Goal: Task Accomplishment & Management: Use online tool/utility

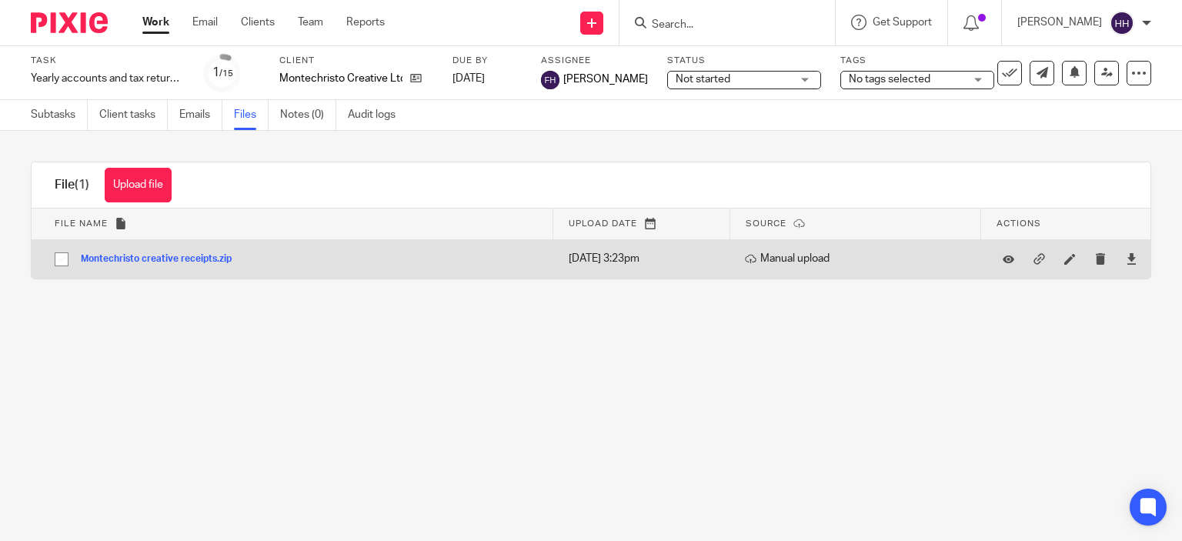
click at [422, 274] on td "Montechristo creative receipts.zip Montechristo creative receipts Save" at bounding box center [293, 258] width 522 height 39
drag, startPoint x: 369, startPoint y: 261, endPoint x: 345, endPoint y: 261, distance: 23.9
click at [345, 261] on td "Montechristo creative receipts.zip Montechristo creative receipts Save" at bounding box center [293, 258] width 522 height 39
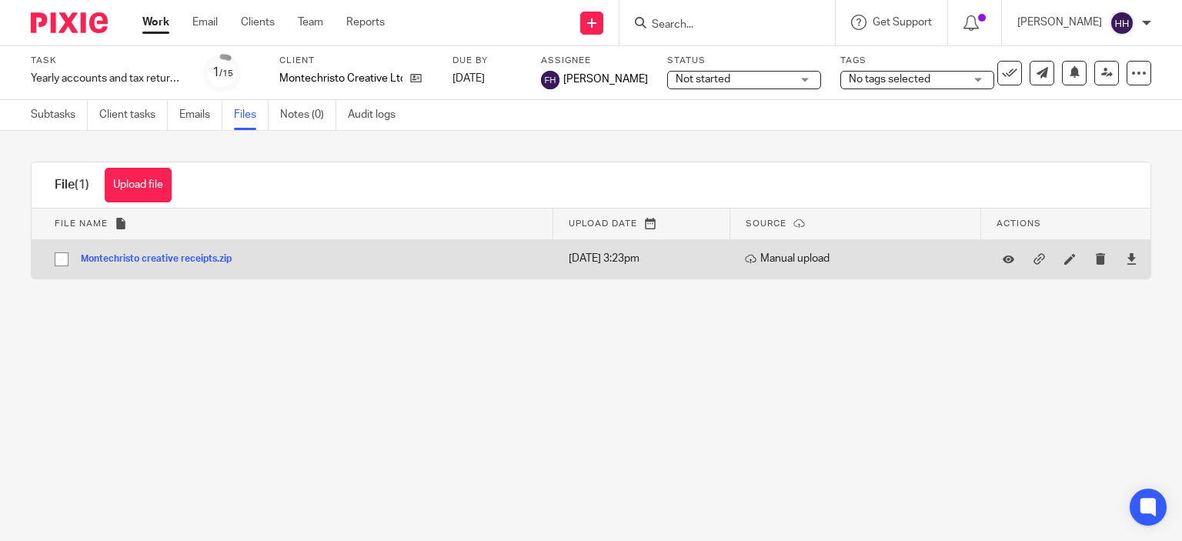
click at [345, 261] on td "Montechristo creative receipts.zip Montechristo creative receipts Save" at bounding box center [293, 258] width 522 height 39
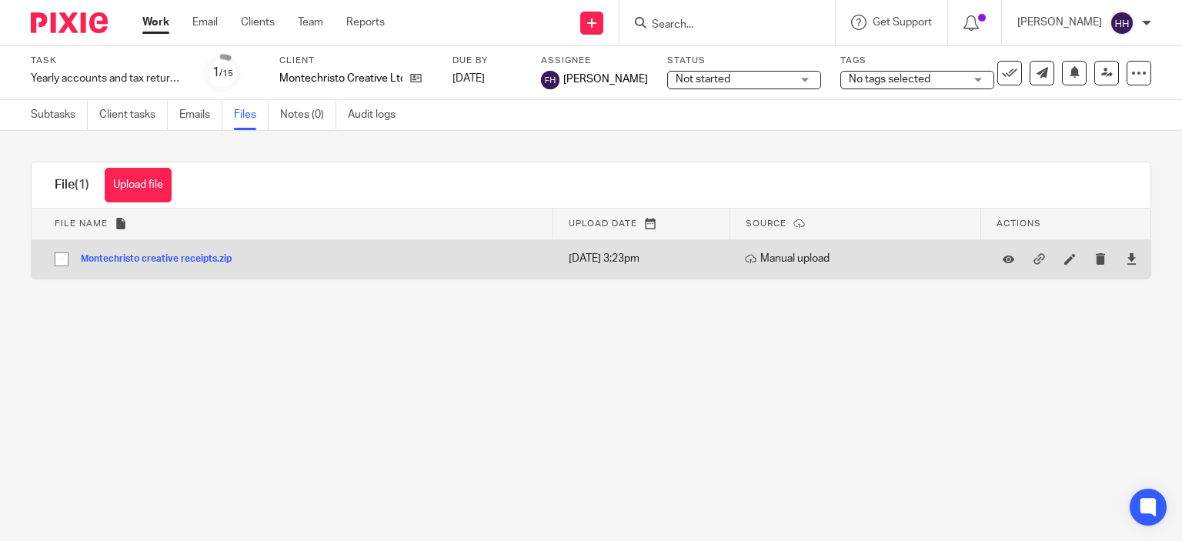
click at [345, 261] on td "Montechristo creative receipts.zip Montechristo creative receipts Save" at bounding box center [293, 258] width 522 height 39
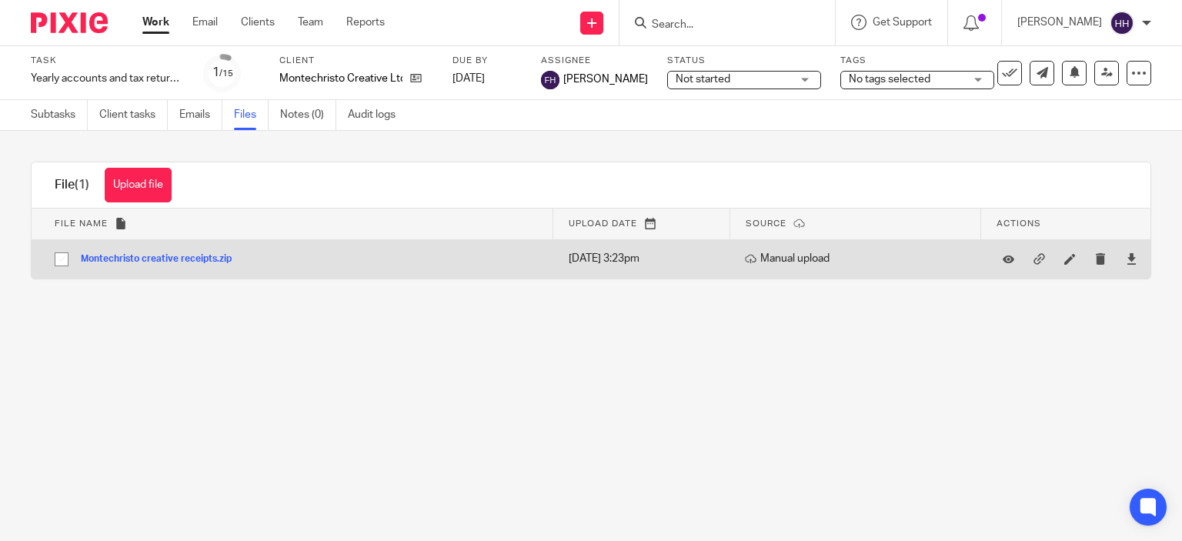
click at [345, 261] on td "Montechristo creative receipts.zip Montechristo creative receipts Save" at bounding box center [293, 258] width 522 height 39
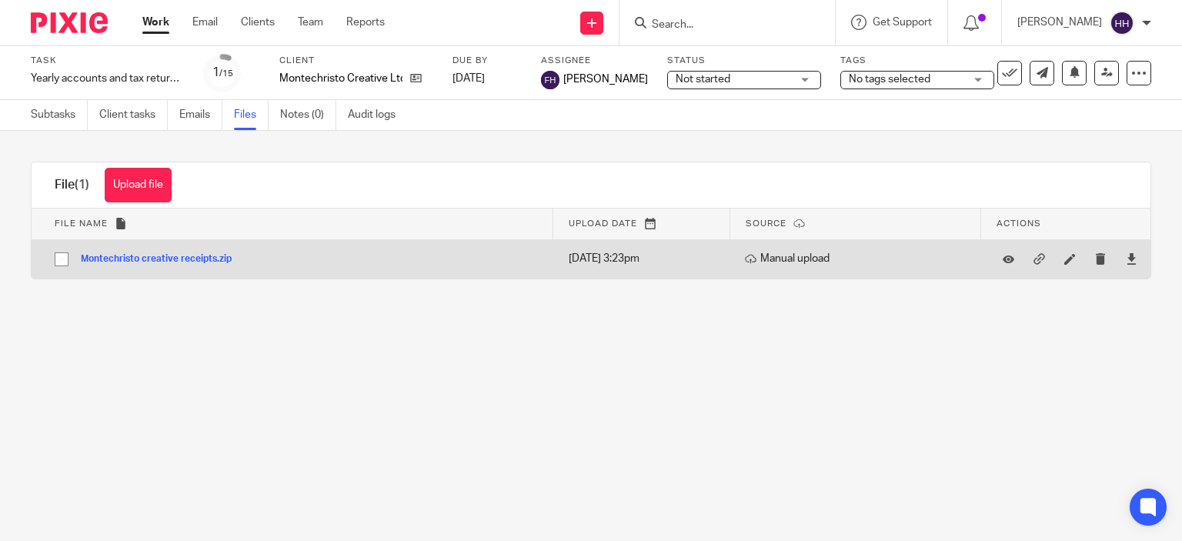
click at [345, 261] on td "Montechristo creative receipts.zip Montechristo creative receipts Save" at bounding box center [293, 258] width 522 height 39
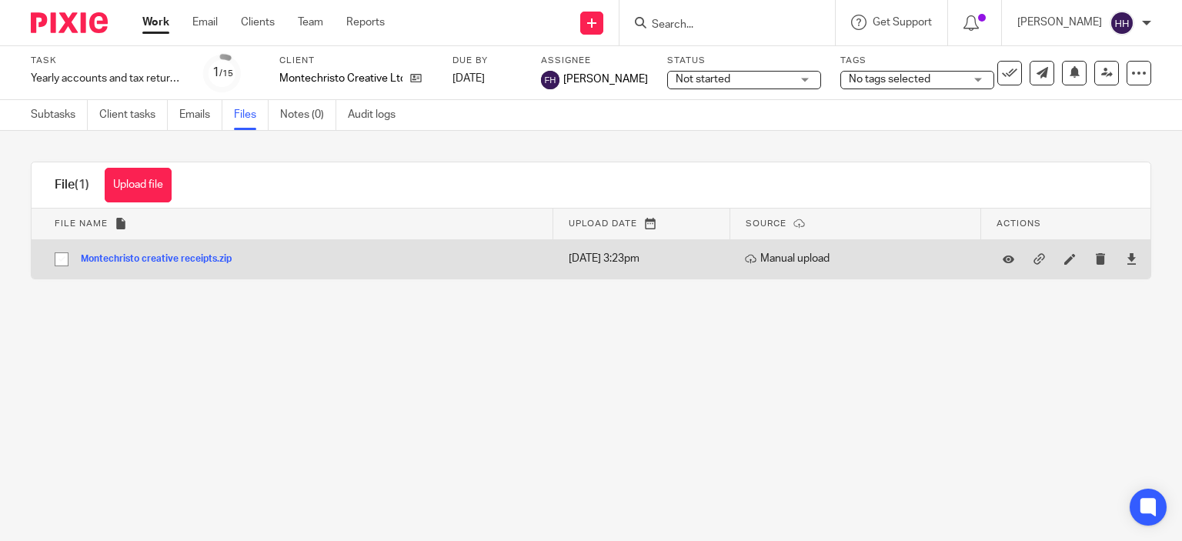
click at [345, 261] on td "Montechristo creative receipts.zip Montechristo creative receipts Save" at bounding box center [293, 258] width 522 height 39
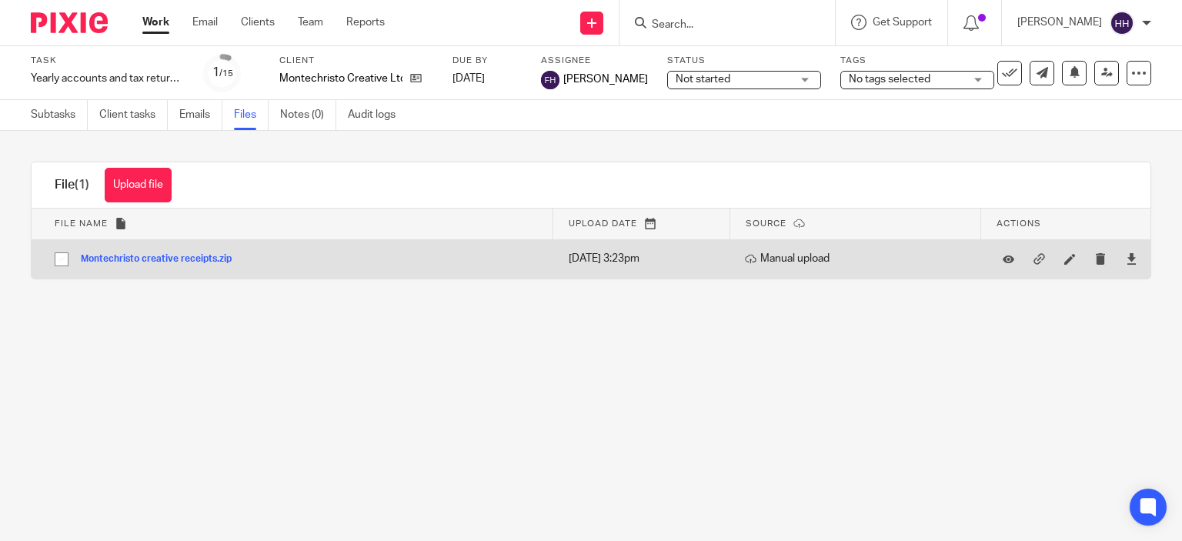
click at [345, 261] on td "Montechristo creative receipts.zip Montechristo creative receipts Save" at bounding box center [293, 258] width 522 height 39
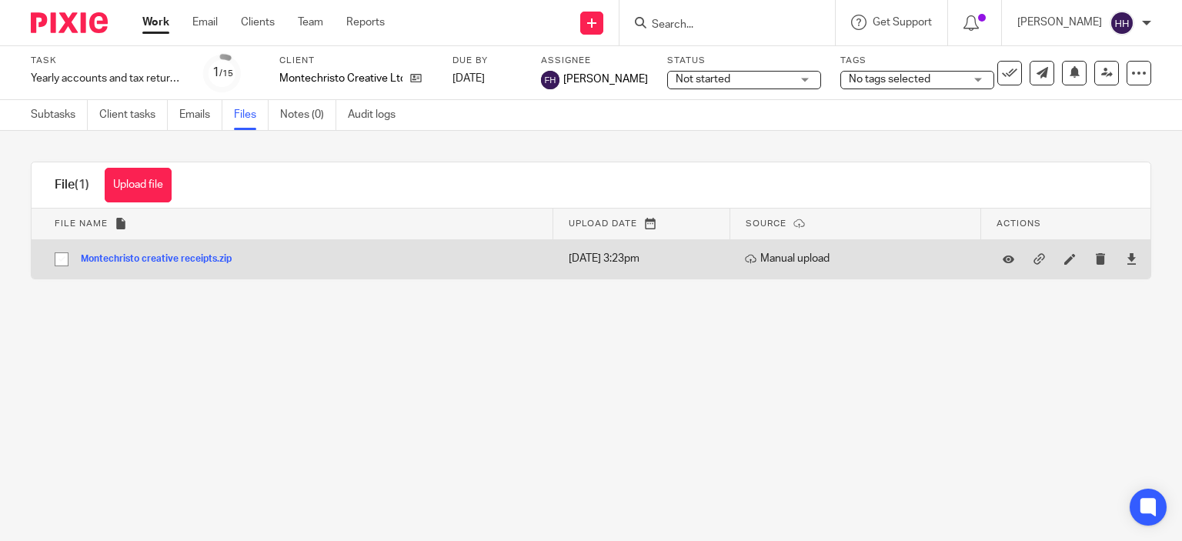
click at [345, 261] on td "Montechristo creative receipts.zip Montechristo creative receipts Save" at bounding box center [293, 258] width 522 height 39
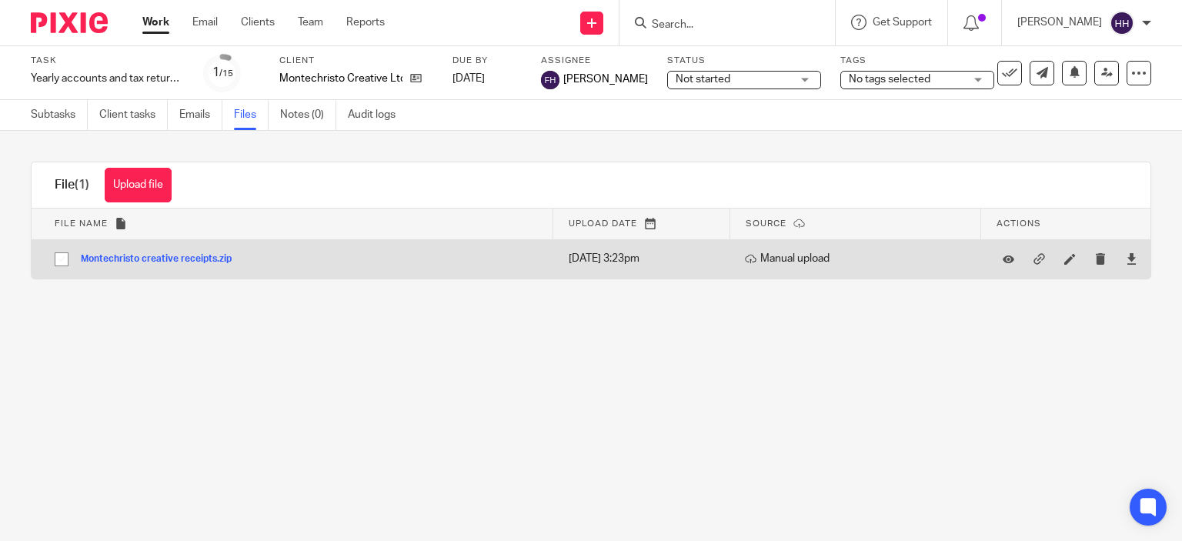
click at [345, 261] on td "Montechristo creative receipts.zip Montechristo creative receipts Save" at bounding box center [293, 258] width 522 height 39
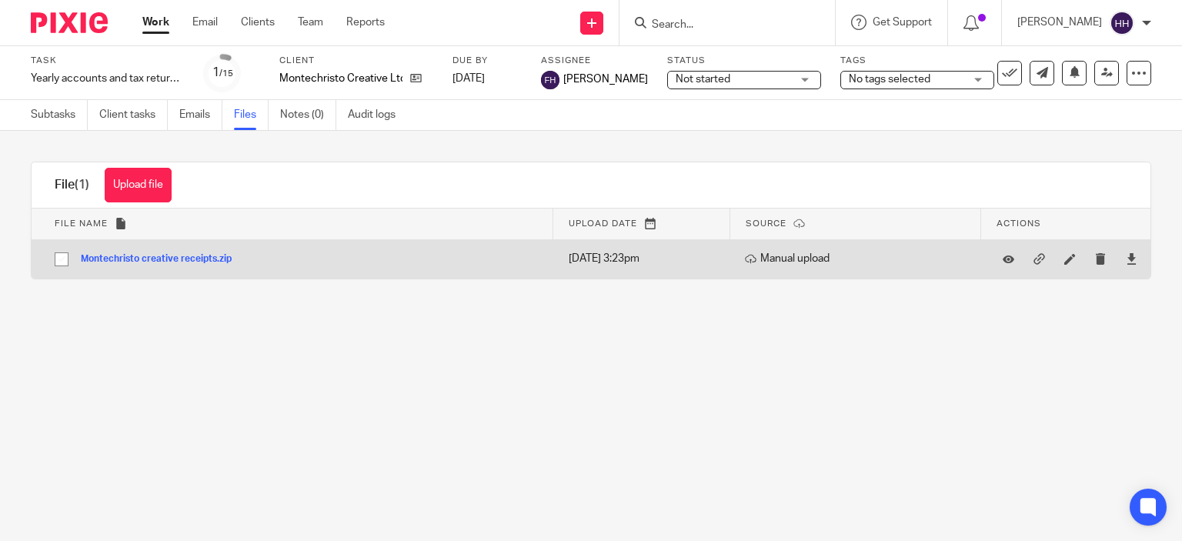
click at [345, 261] on td "Montechristo creative receipts.zip Montechristo creative receipts Save" at bounding box center [293, 258] width 522 height 39
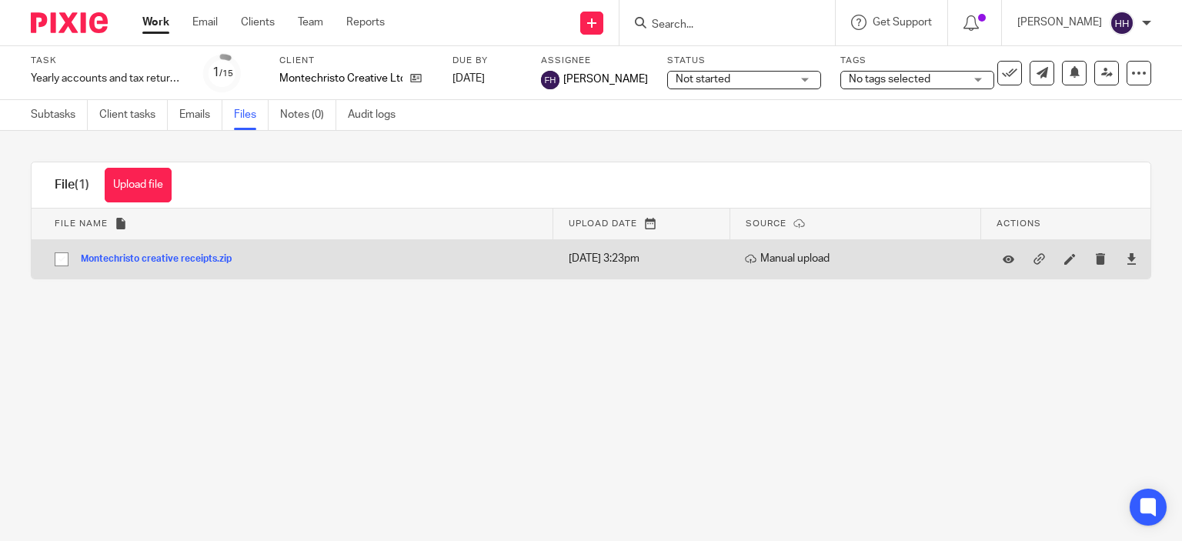
click at [345, 261] on td "Montechristo creative receipts.zip Montechristo creative receipts Save" at bounding box center [293, 258] width 522 height 39
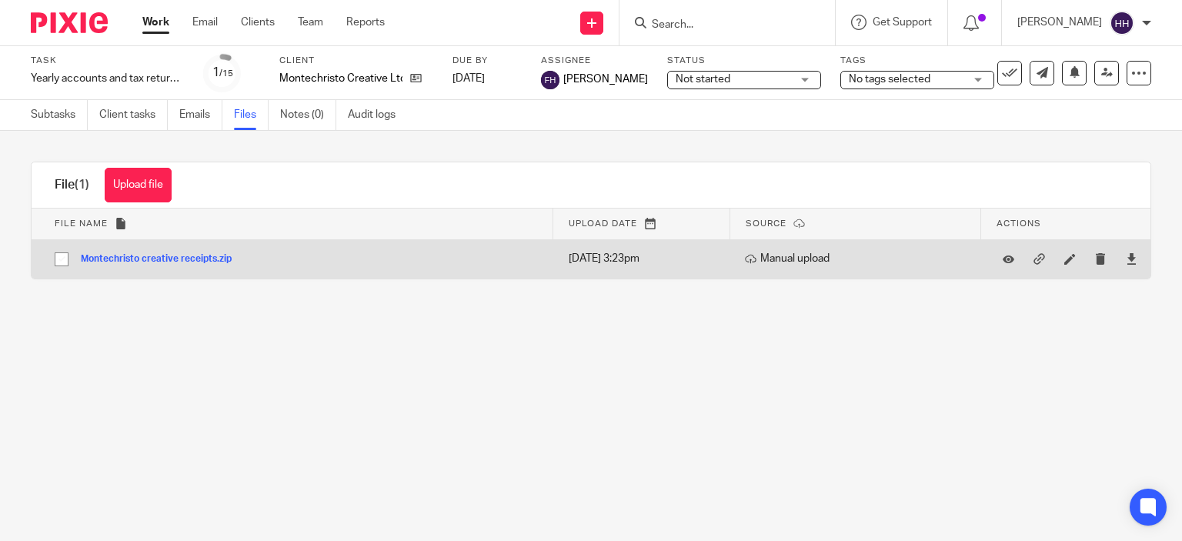
click at [345, 261] on td "Montechristo creative receipts.zip Montechristo creative receipts Save" at bounding box center [293, 258] width 522 height 39
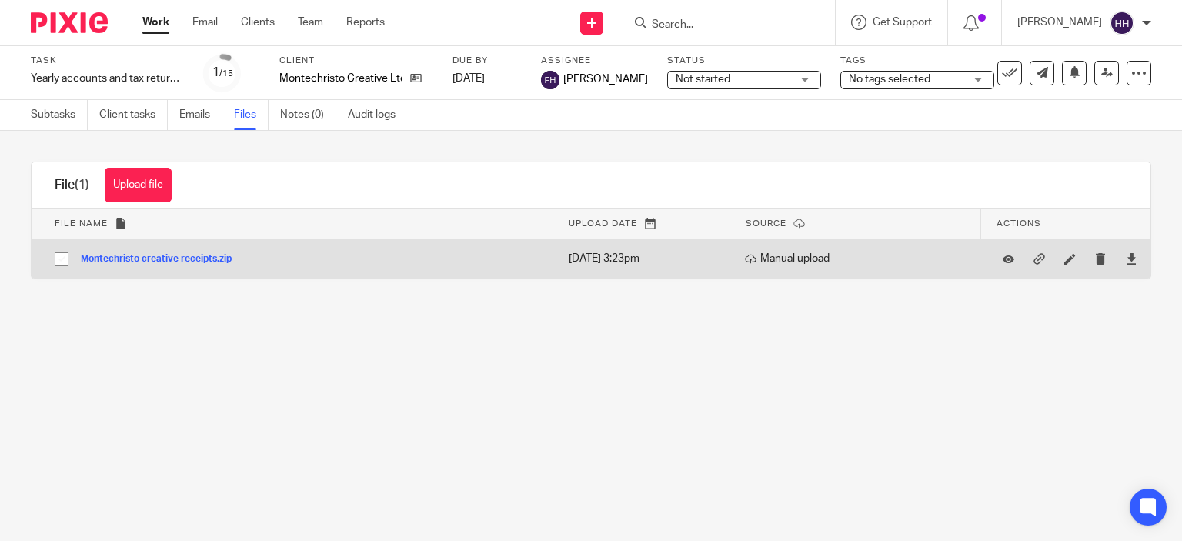
click at [345, 261] on td "Montechristo creative receipts.zip Montechristo creative receipts Save" at bounding box center [293, 258] width 522 height 39
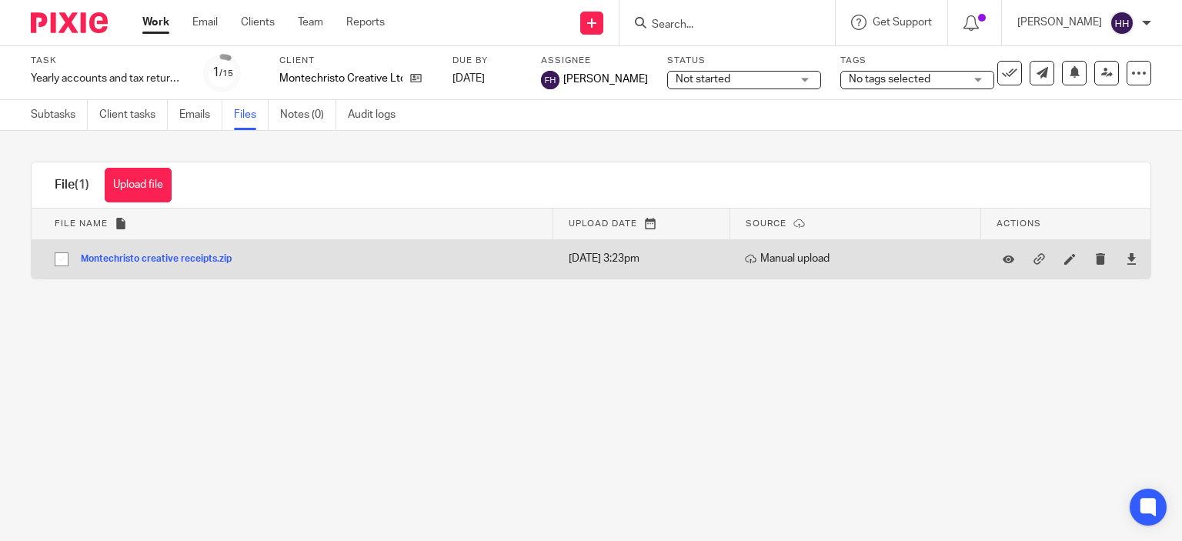
click at [345, 261] on td "Montechristo creative receipts.zip Montechristo creative receipts Save" at bounding box center [293, 258] width 522 height 39
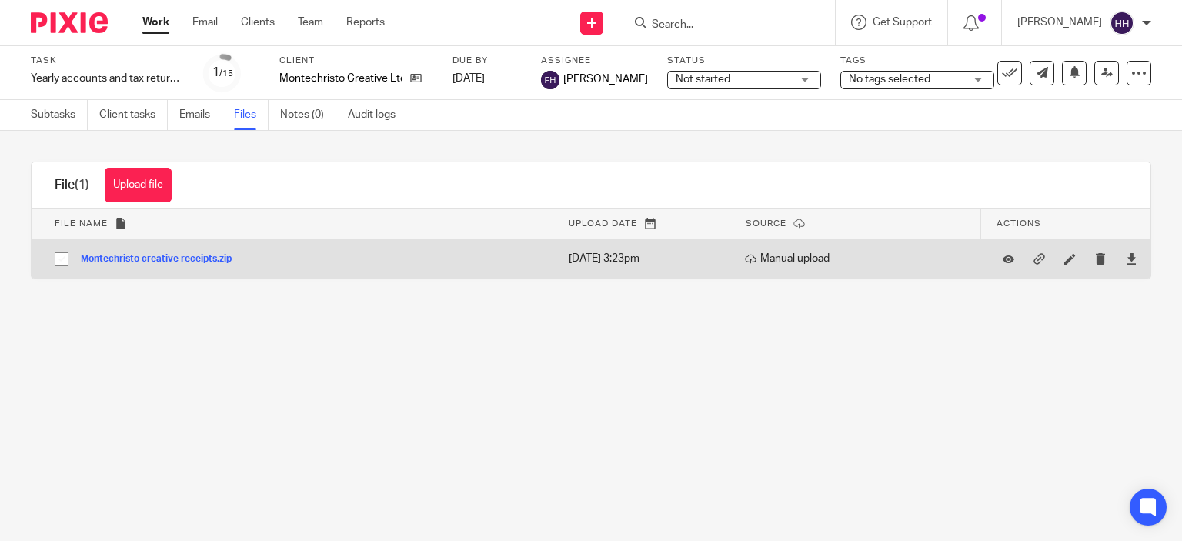
click at [345, 261] on td "Montechristo creative receipts.zip Montechristo creative receipts Save" at bounding box center [293, 258] width 522 height 39
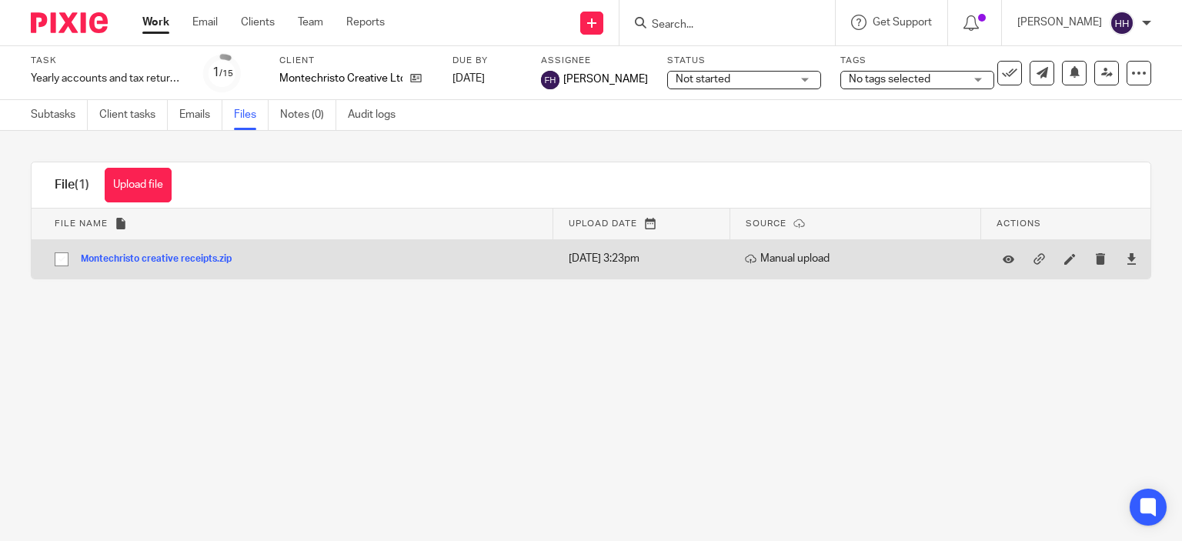
click at [345, 261] on td "Montechristo creative receipts.zip Montechristo creative receipts Save" at bounding box center [293, 258] width 522 height 39
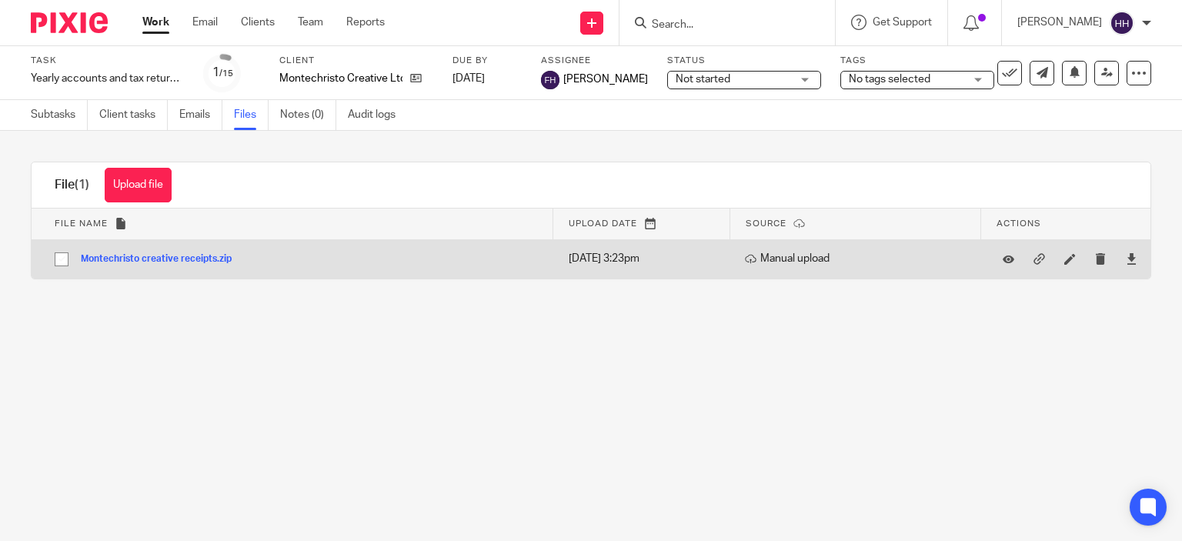
click at [345, 261] on td "Montechristo creative receipts.zip Montechristo creative receipts Save" at bounding box center [293, 258] width 522 height 39
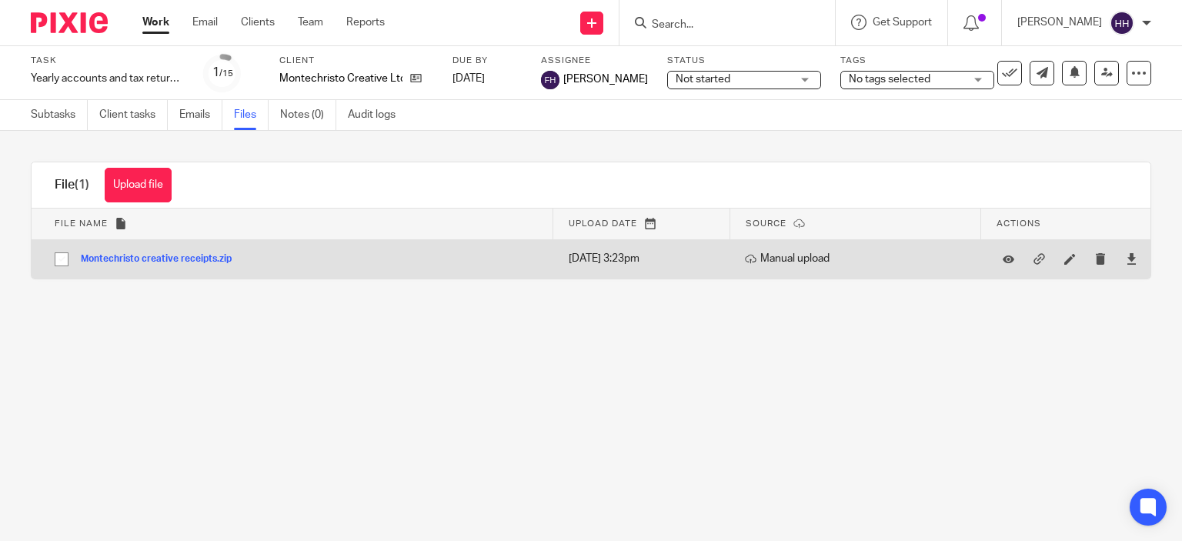
click at [345, 261] on td "Montechristo creative receipts.zip Montechristo creative receipts Save" at bounding box center [293, 258] width 522 height 39
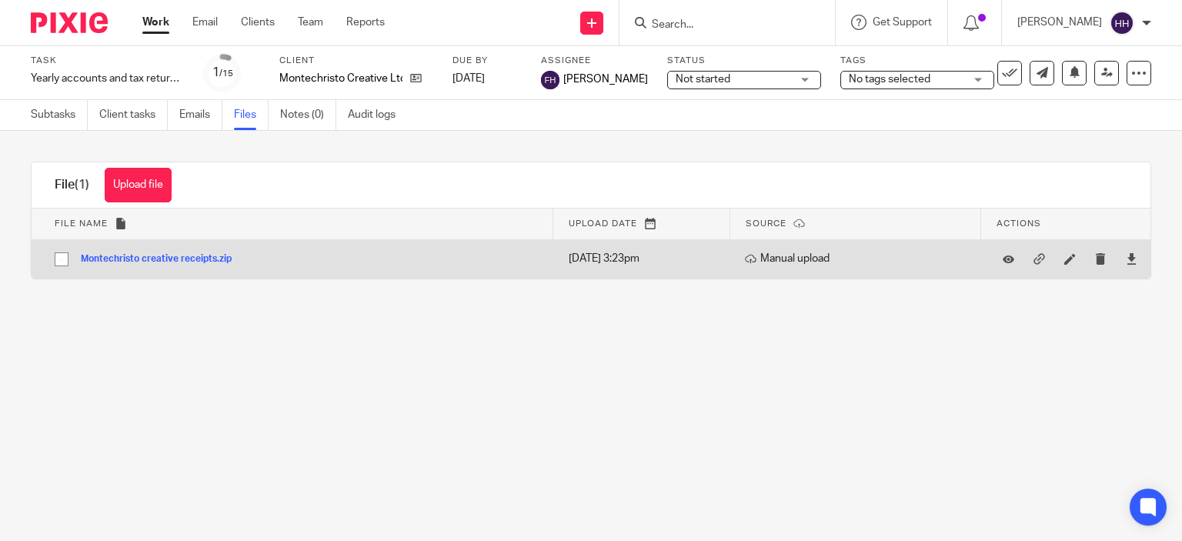
click at [345, 261] on td "Montechristo creative receipts.zip Montechristo creative receipts Save" at bounding box center [293, 258] width 522 height 39
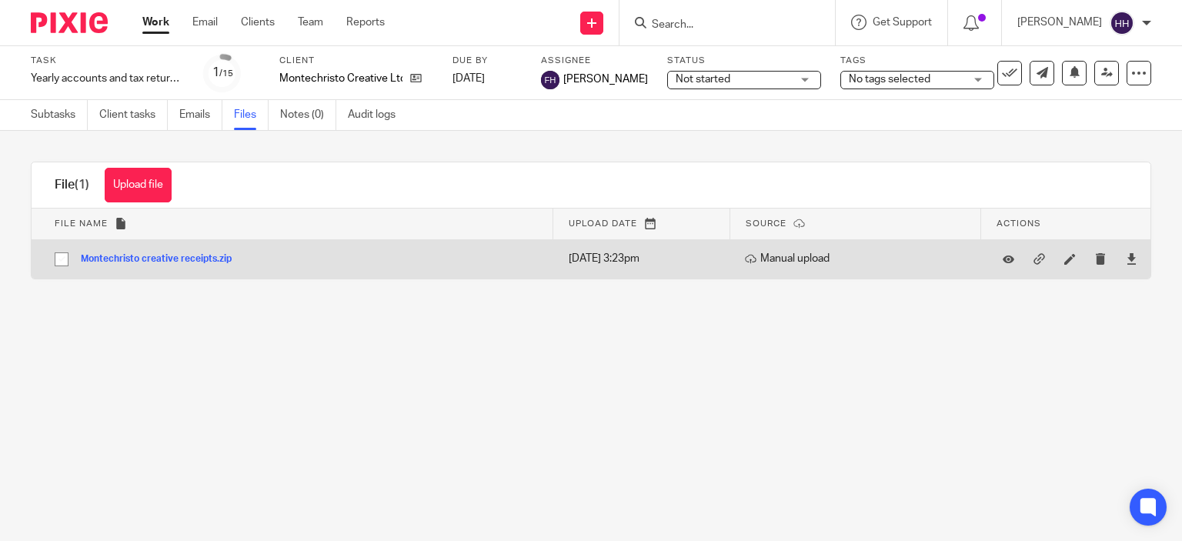
click at [345, 261] on td "Montechristo creative receipts.zip Montechristo creative receipts Save" at bounding box center [293, 258] width 522 height 39
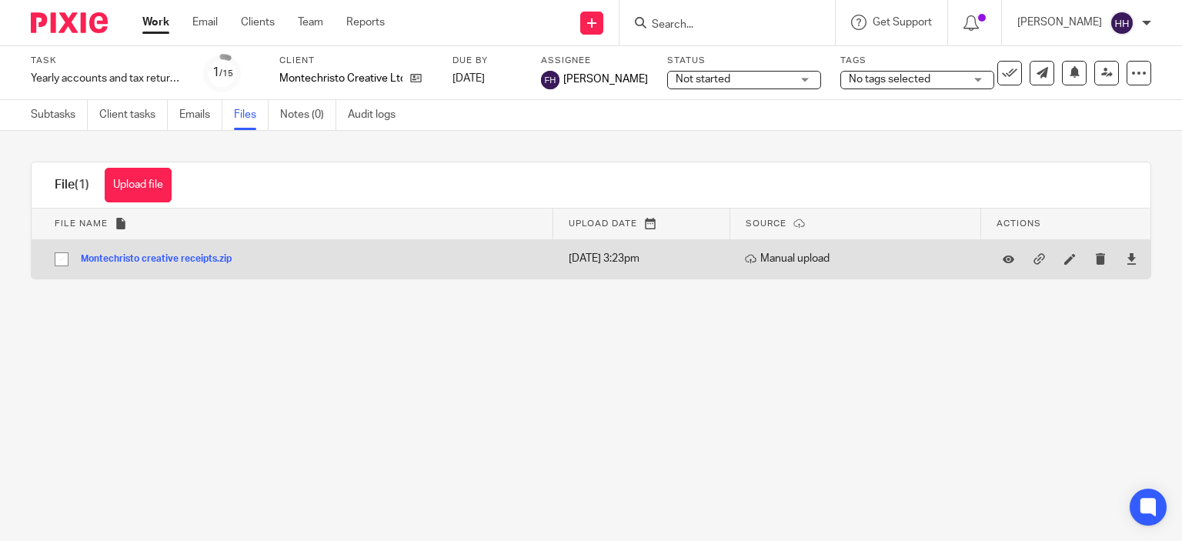
click at [345, 261] on td "Montechristo creative receipts.zip Montechristo creative receipts Save" at bounding box center [293, 258] width 522 height 39
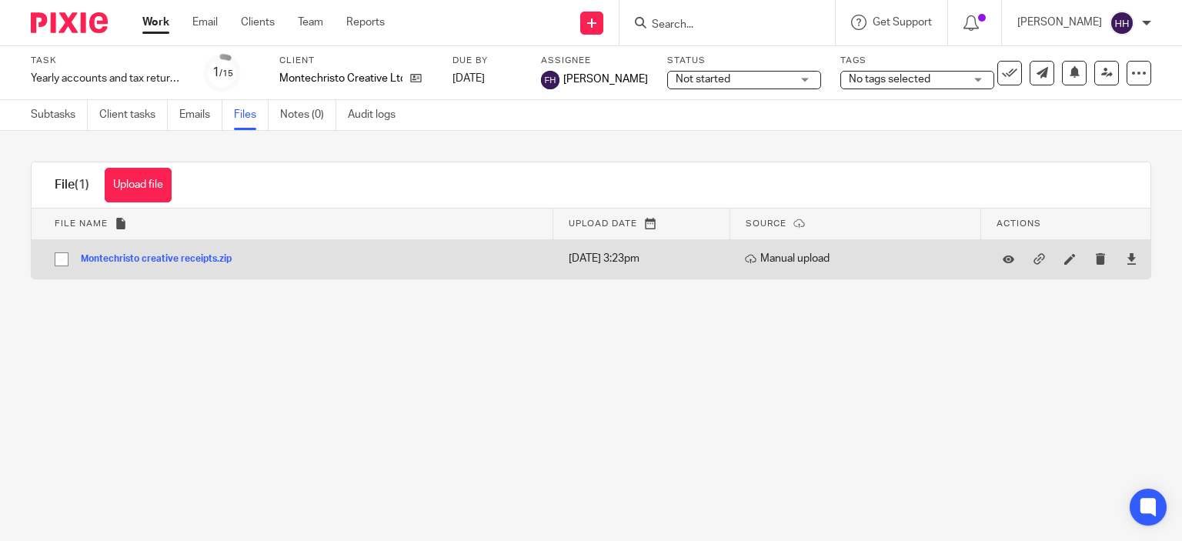
click at [345, 261] on td "Montechristo creative receipts.zip Montechristo creative receipts Save" at bounding box center [293, 258] width 522 height 39
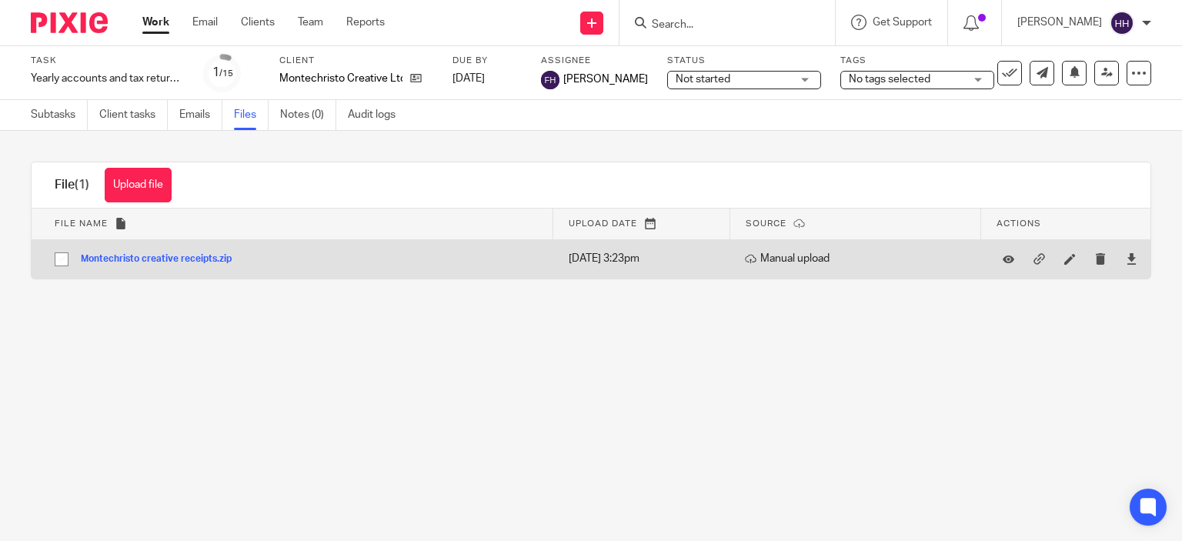
click at [345, 261] on td "Montechristo creative receipts.zip Montechristo creative receipts Save" at bounding box center [293, 258] width 522 height 39
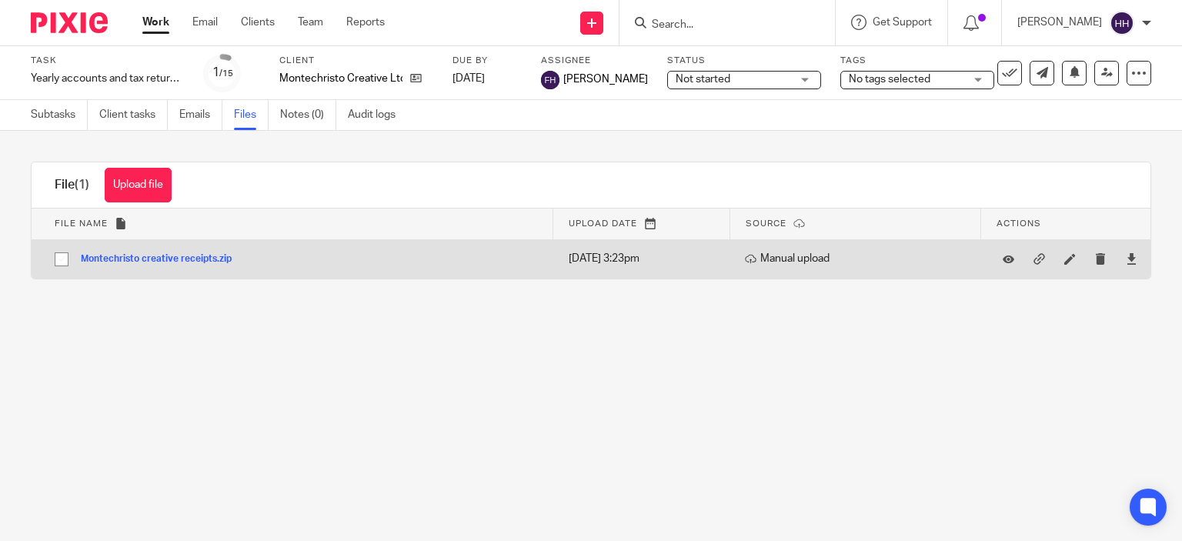
click at [345, 261] on td "Montechristo creative receipts.zip Montechristo creative receipts Save" at bounding box center [293, 258] width 522 height 39
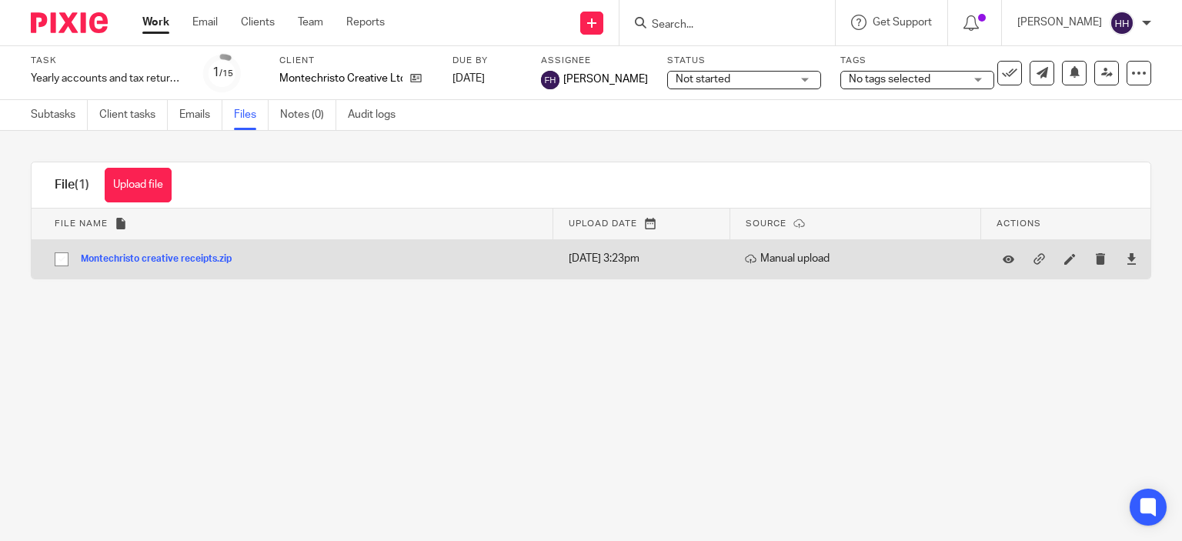
click at [345, 261] on td "Montechristo creative receipts.zip Montechristo creative receipts Save" at bounding box center [293, 258] width 522 height 39
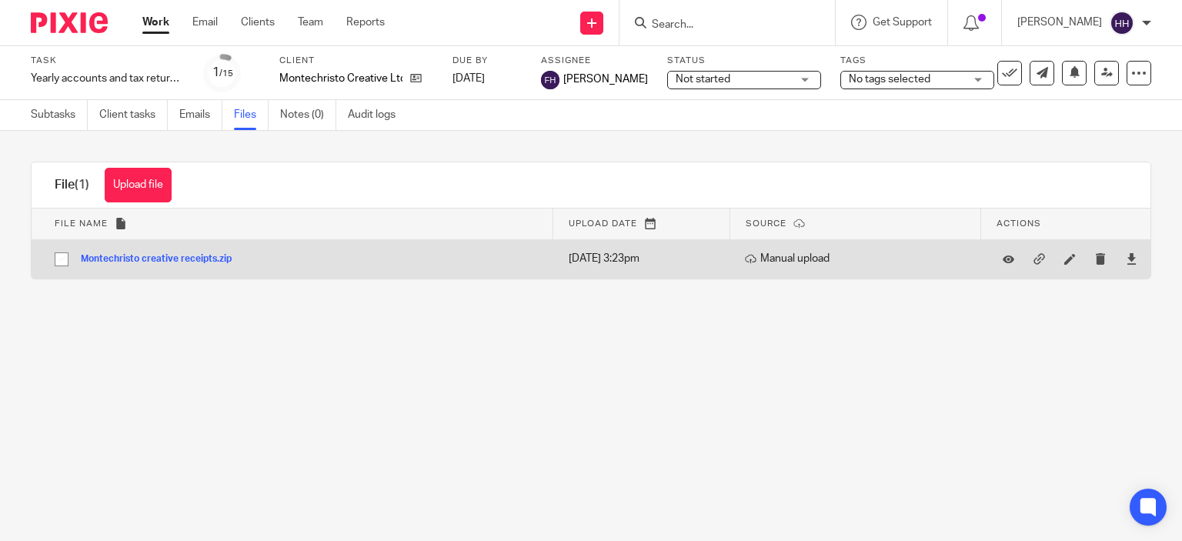
click at [345, 261] on td "Montechristo creative receipts.zip Montechristo creative receipts Save" at bounding box center [293, 258] width 522 height 39
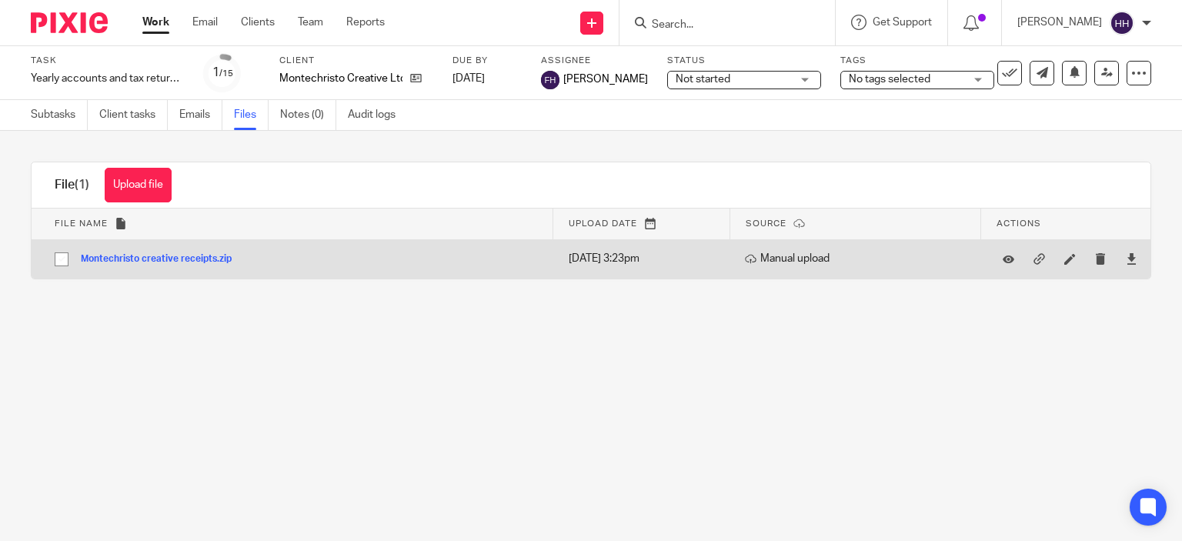
click at [345, 261] on td "Montechristo creative receipts.zip Montechristo creative receipts Save" at bounding box center [293, 258] width 522 height 39
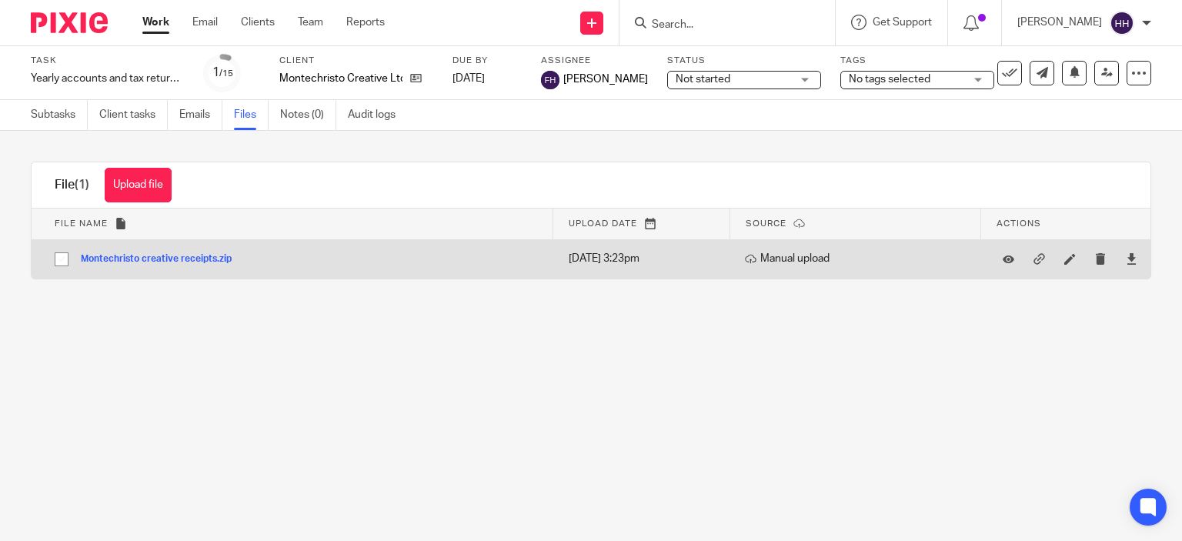
click at [345, 261] on td "Montechristo creative receipts.zip Montechristo creative receipts Save" at bounding box center [293, 258] width 522 height 39
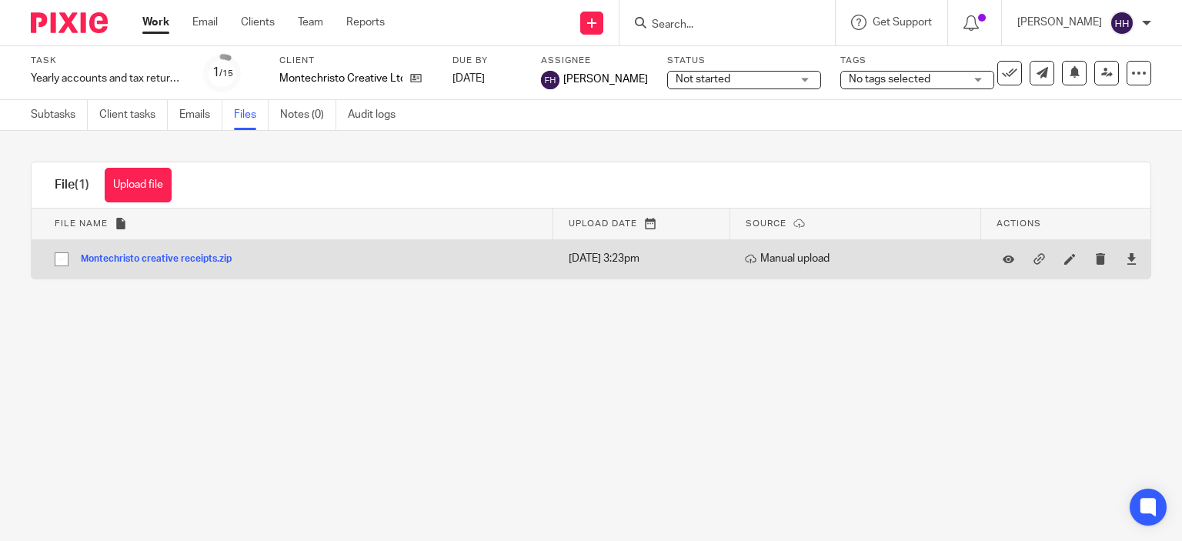
click at [345, 261] on td "Montechristo creative receipts.zip Montechristo creative receipts Save" at bounding box center [293, 258] width 522 height 39
click at [341, 261] on td "Montechristo creative receipts.zip Montechristo creative receipts Save" at bounding box center [293, 258] width 522 height 39
